Goal: Navigation & Orientation: Find specific page/section

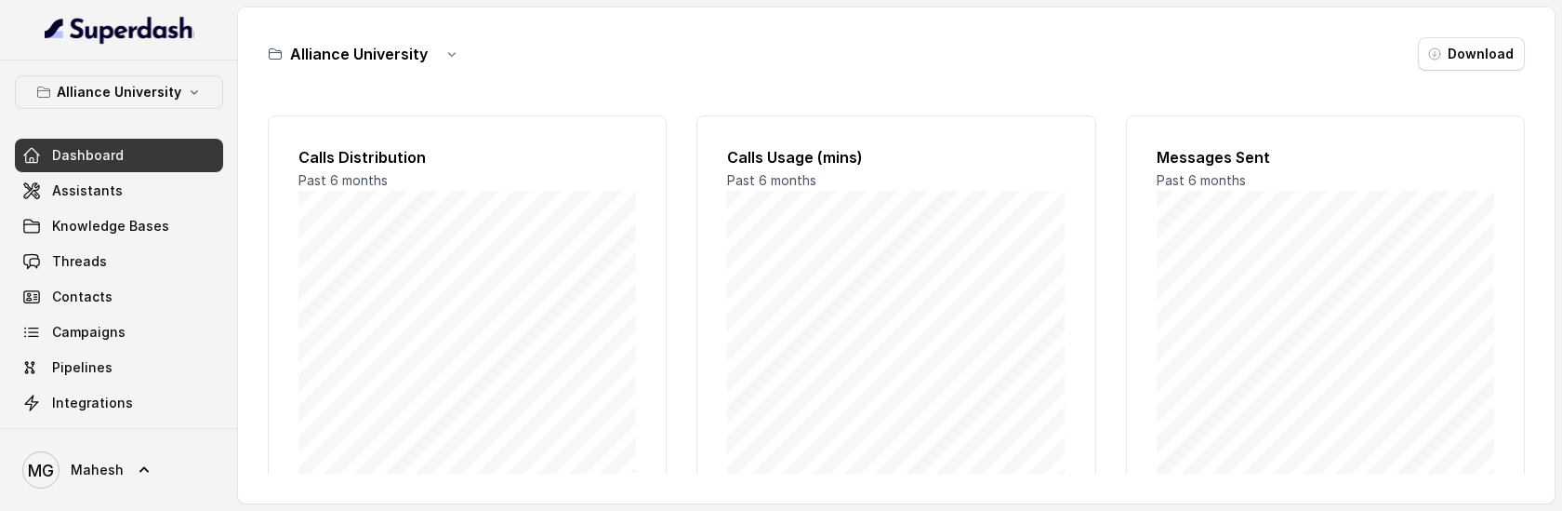
scroll to position [346, 0]
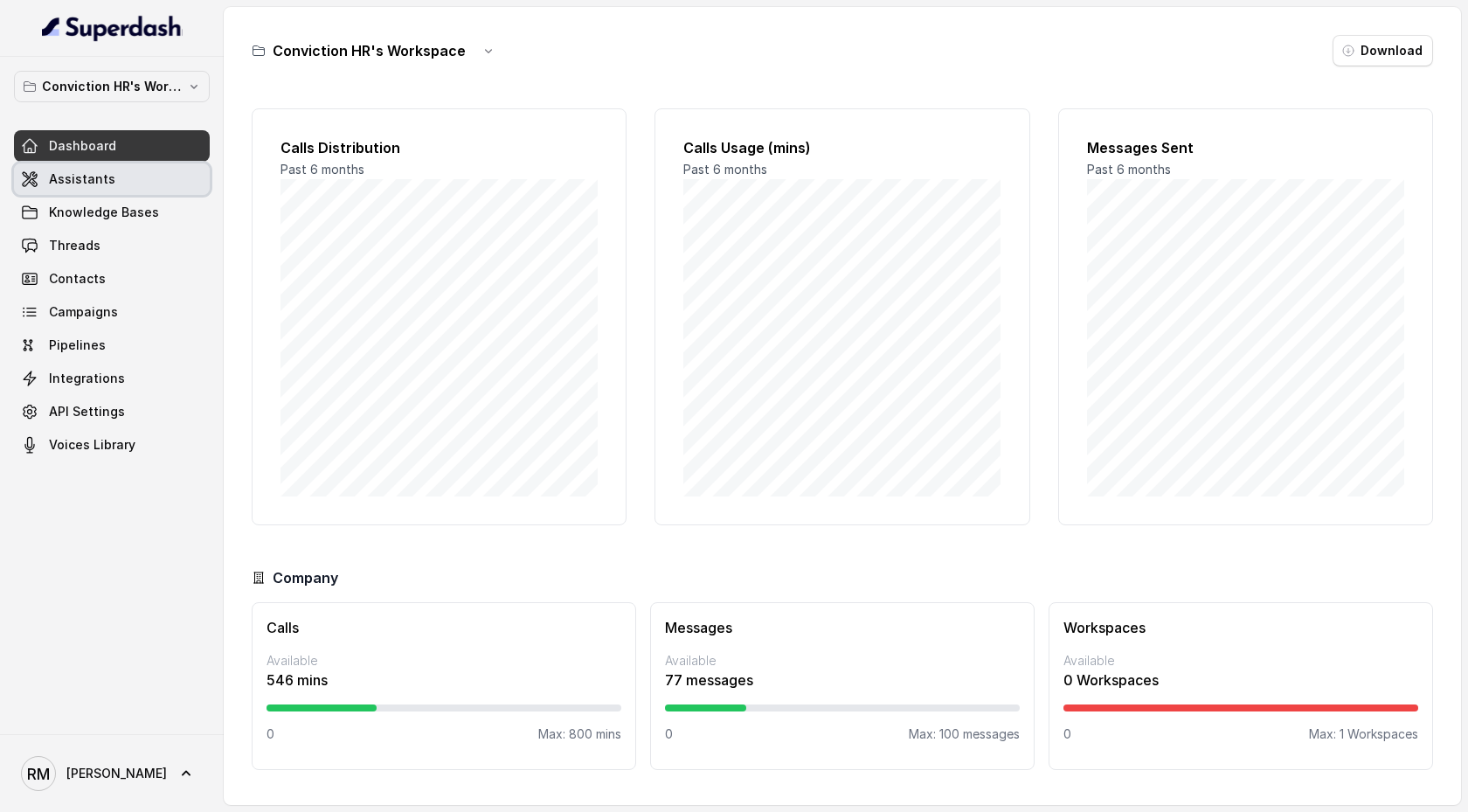
click at [157, 180] on link "Assistants" at bounding box center [112, 179] width 195 height 31
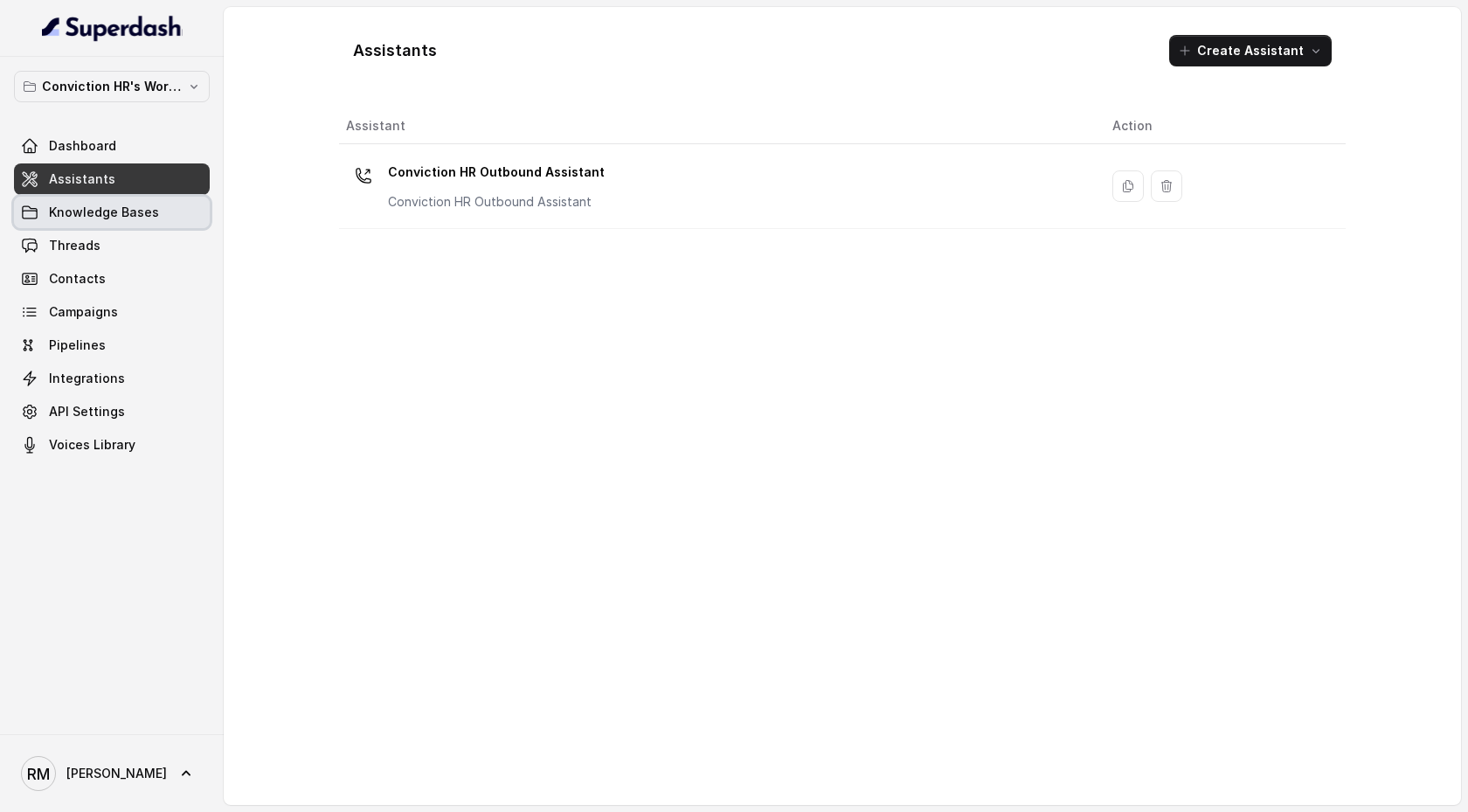
click at [153, 209] on link "Knowledge Bases" at bounding box center [112, 211] width 195 height 31
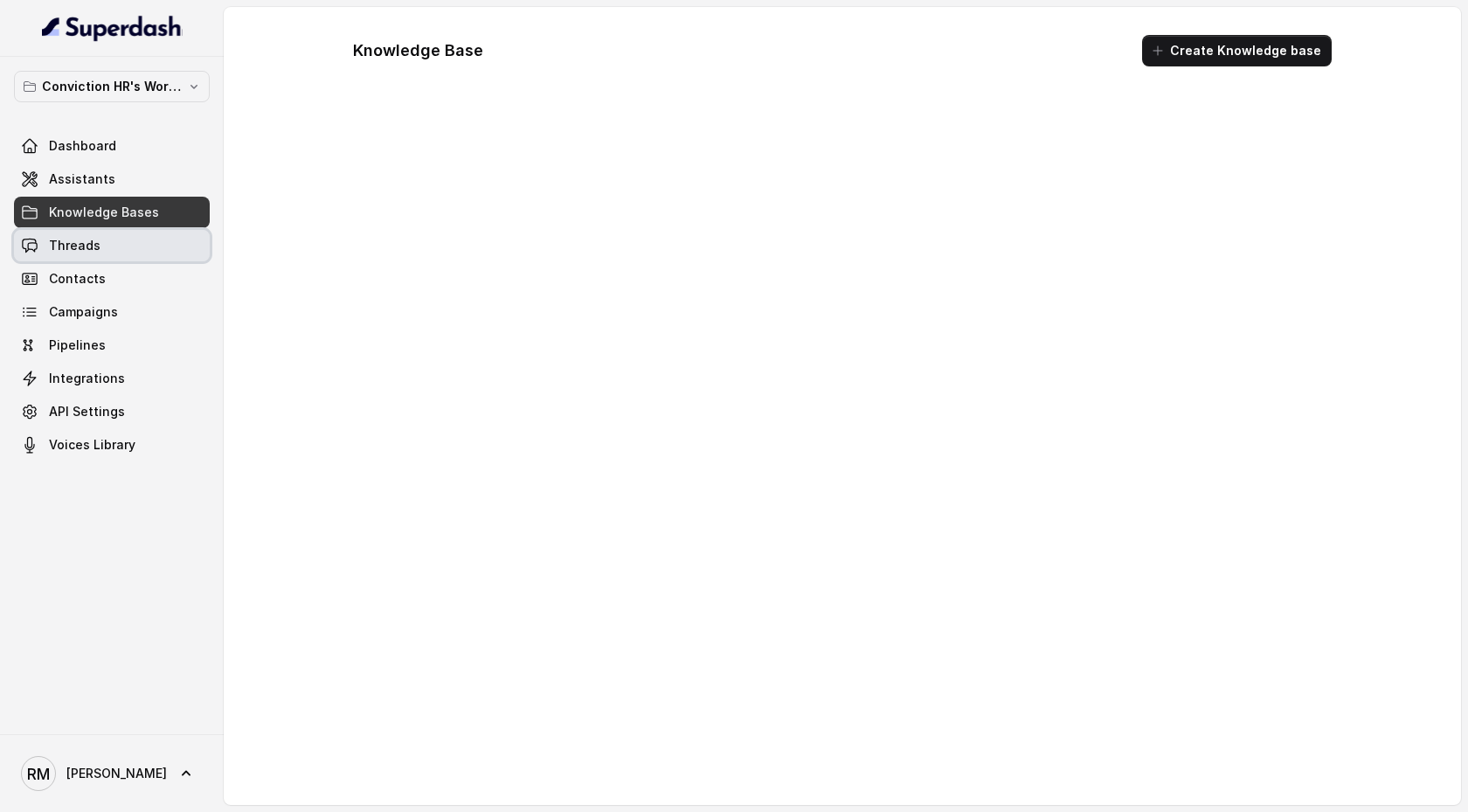
click at [140, 247] on link "Threads" at bounding box center [112, 245] width 195 height 31
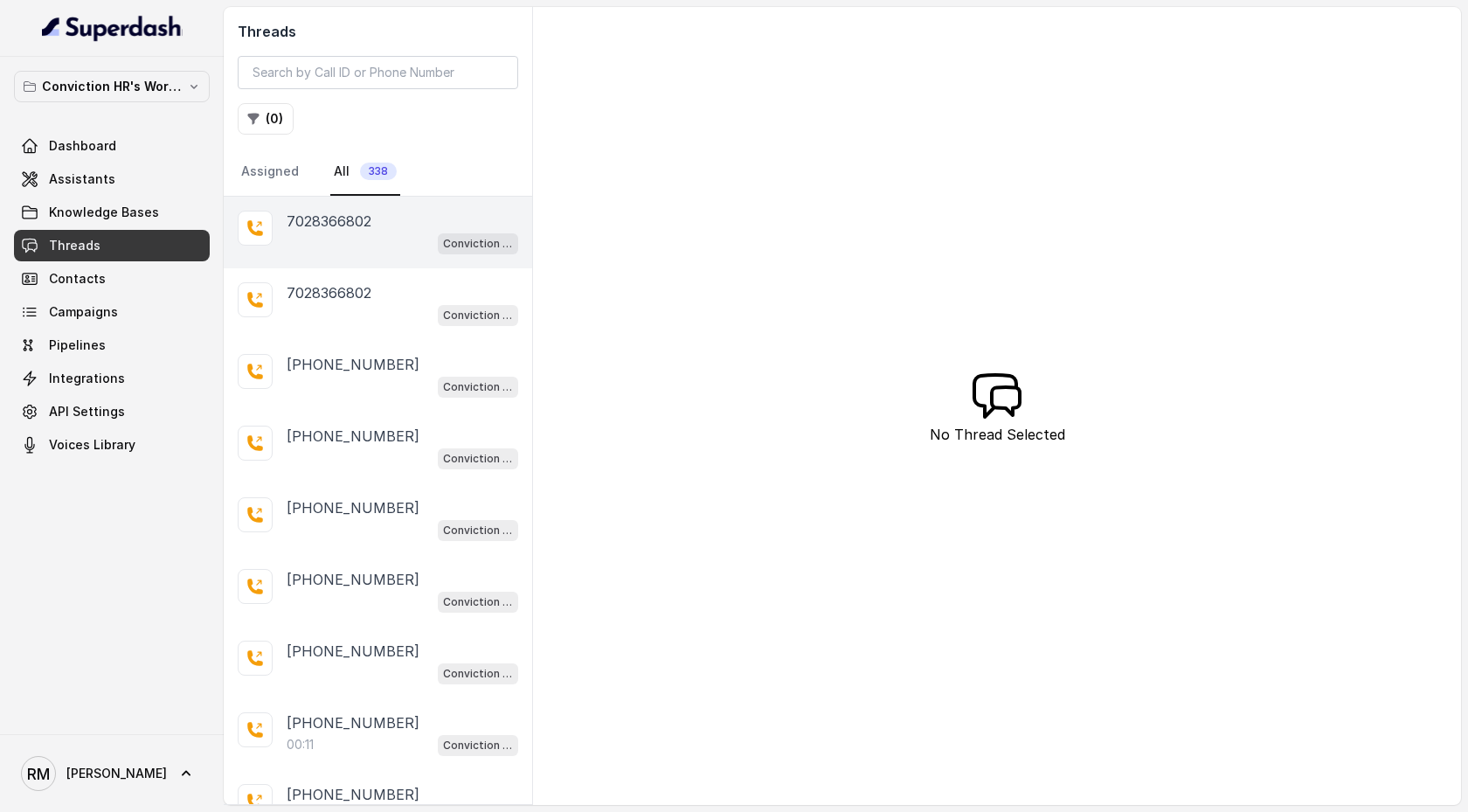
click at [321, 241] on div "Conviction HR Outbound Assistant" at bounding box center [402, 242] width 231 height 23
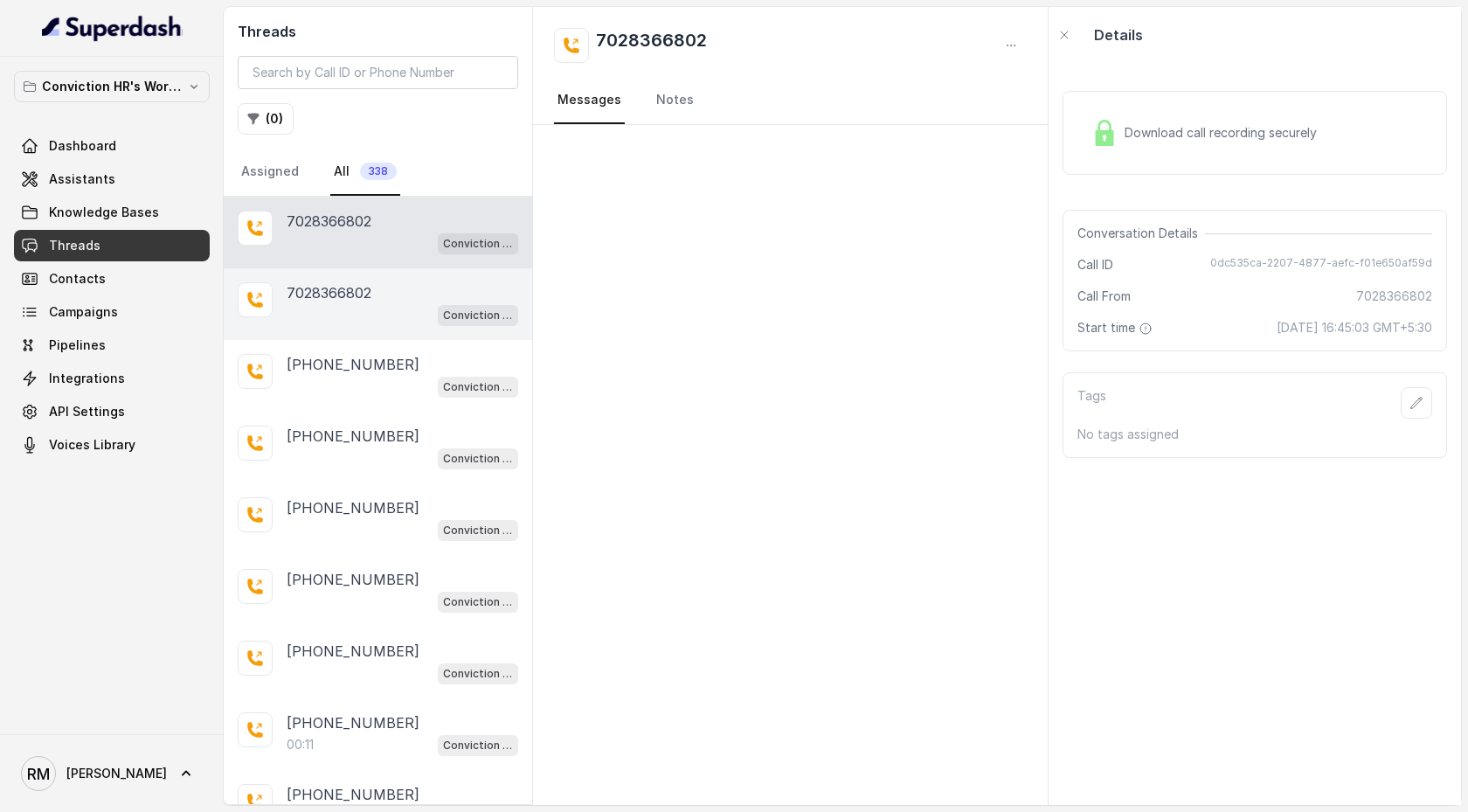
click at [331, 304] on div "Conviction HR Outbound Assistant" at bounding box center [402, 315] width 231 height 23
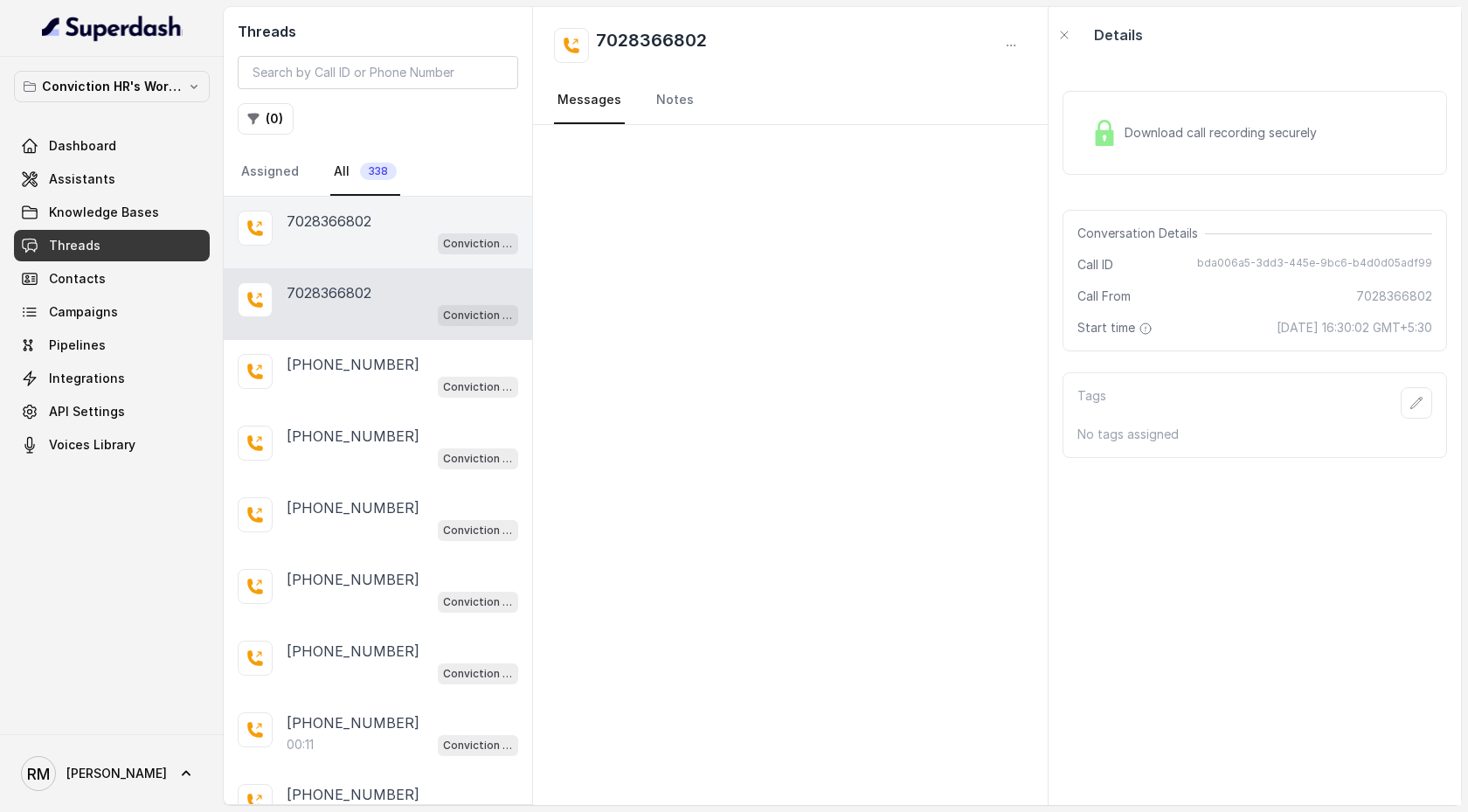
click at [324, 249] on div "Conviction HR Outbound Assistant" at bounding box center [402, 242] width 231 height 23
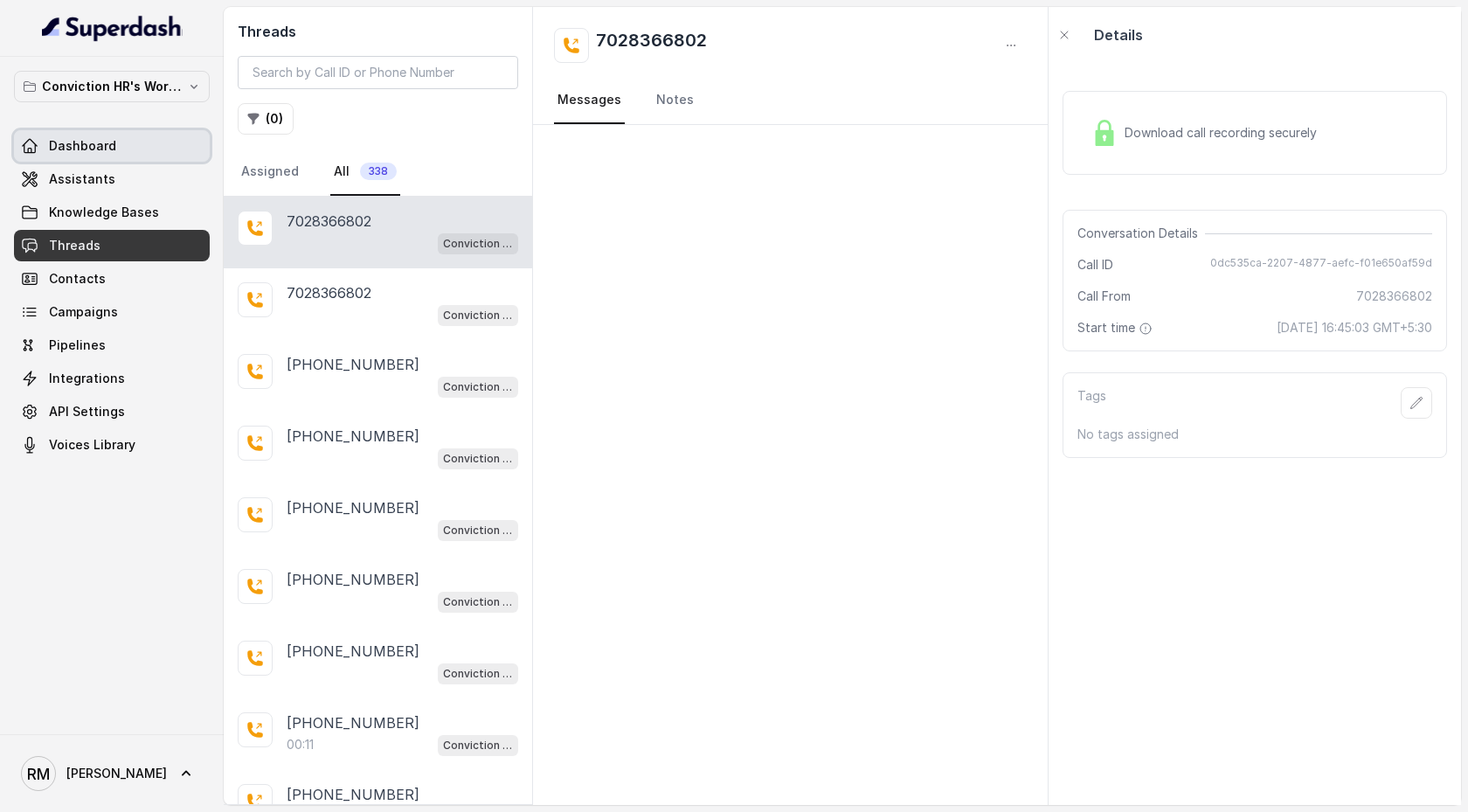
click at [124, 142] on link "Dashboard" at bounding box center [112, 146] width 195 height 31
